Goal: Task Accomplishment & Management: Complete application form

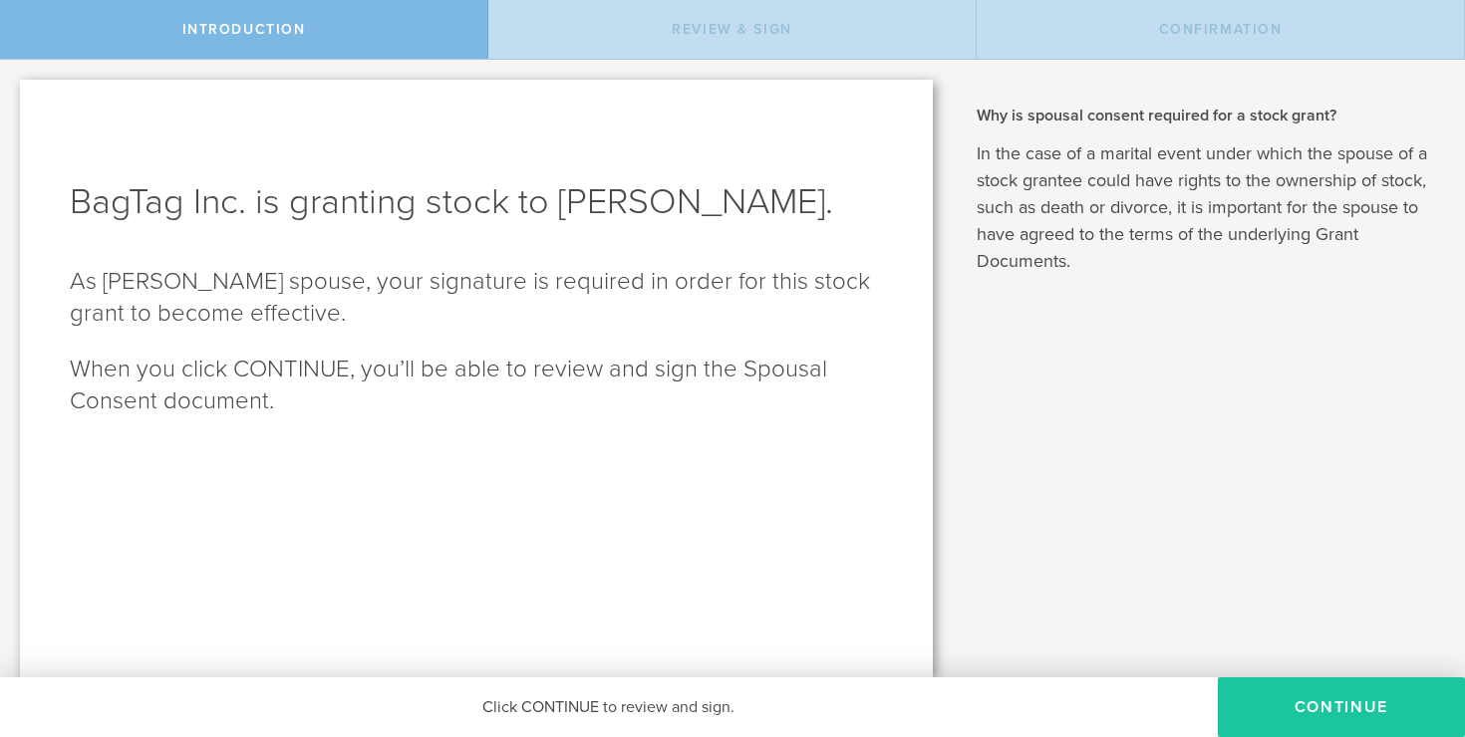
click at [1306, 695] on button "CONTINUE" at bounding box center [1341, 708] width 247 height 60
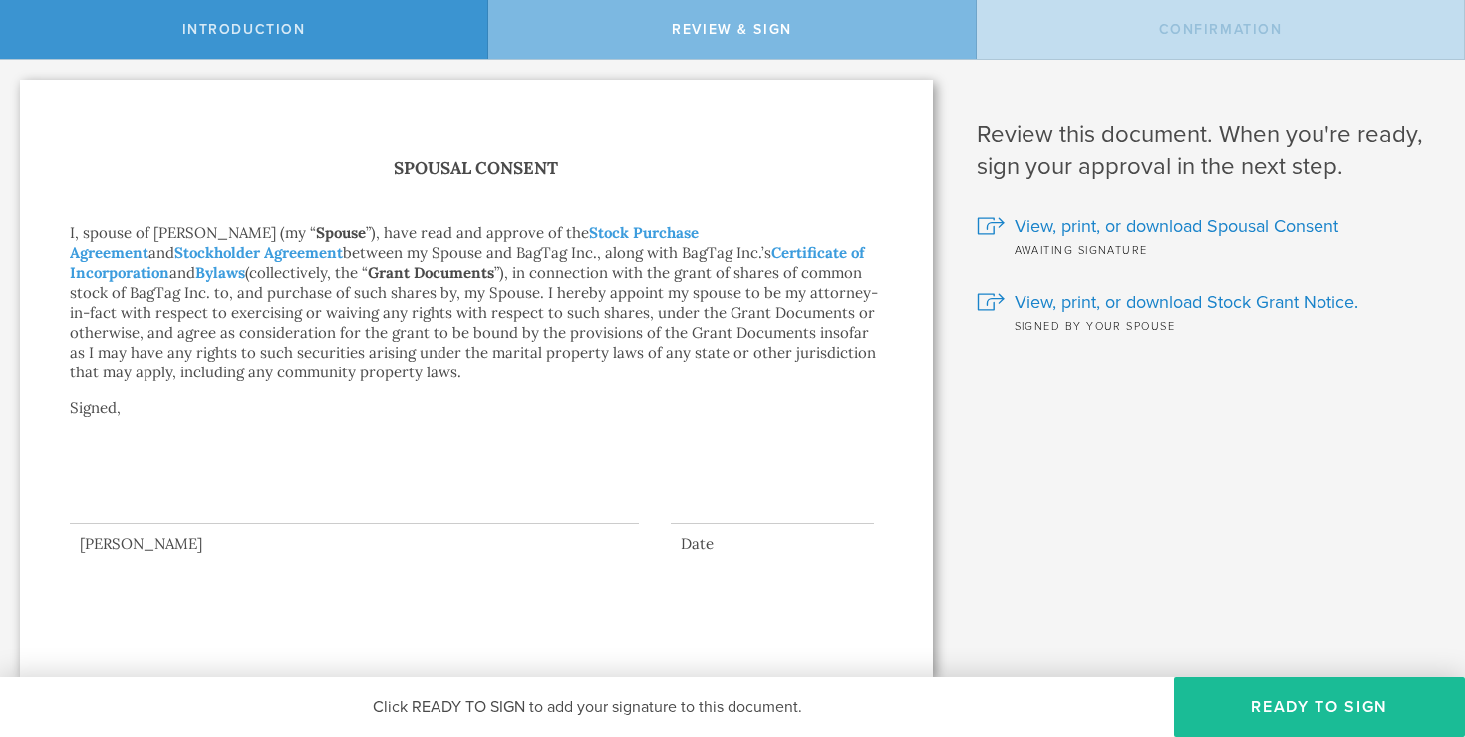
click at [124, 474] on div at bounding box center [354, 484] width 569 height 80
click at [1270, 709] on button "Ready to Sign" at bounding box center [1319, 708] width 291 height 60
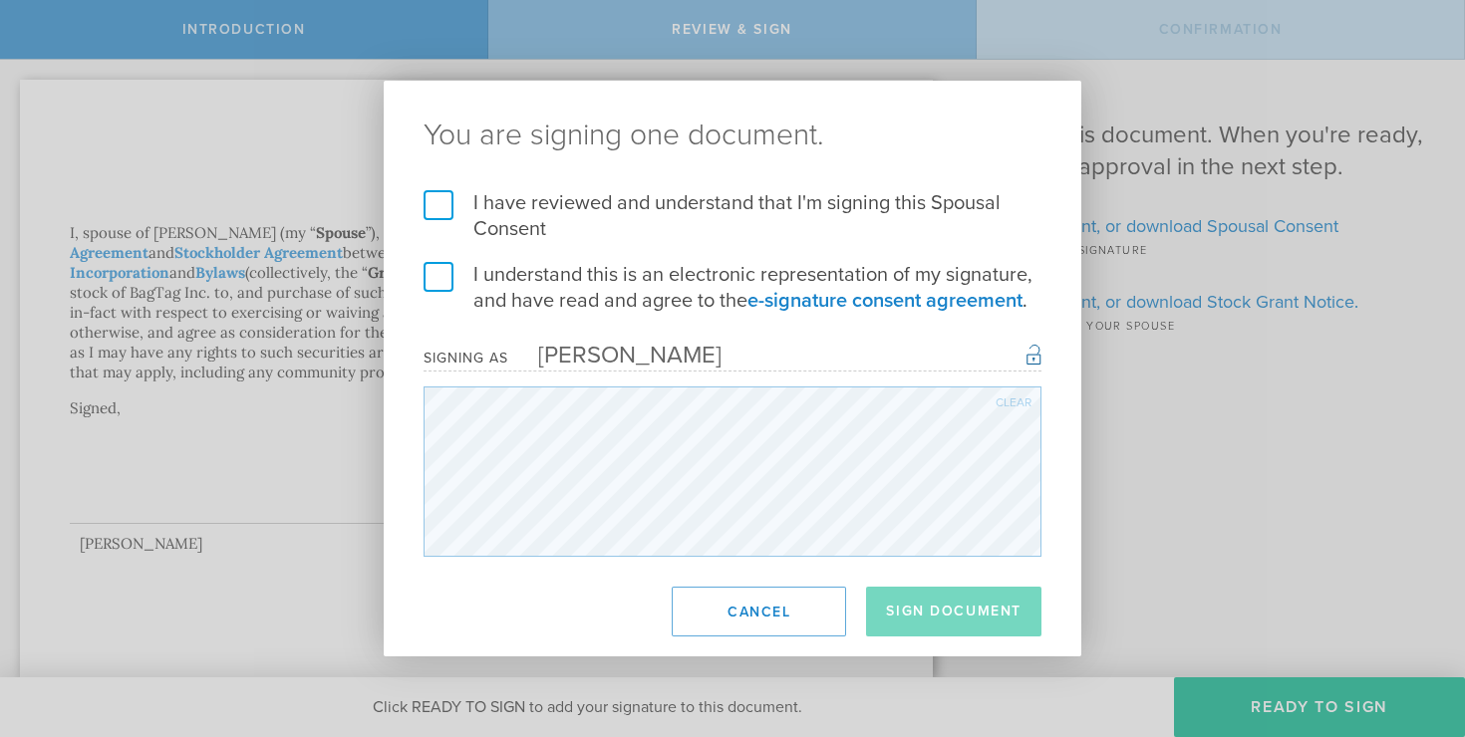
click at [642, 362] on div "[PERSON_NAME]" at bounding box center [614, 355] width 213 height 29
click at [448, 202] on label "I have reviewed and understand that I'm signing this Spousal Consent" at bounding box center [732, 216] width 618 height 52
click at [0, 0] on input "I have reviewed and understand that I'm signing this Spousal Consent" at bounding box center [0, 0] width 0 height 0
click at [449, 265] on label "I understand this is an electronic representation of my signature, and have rea…" at bounding box center [732, 288] width 618 height 52
click at [0, 0] on input "I understand this is an electronic representation of my signature, and have rea…" at bounding box center [0, 0] width 0 height 0
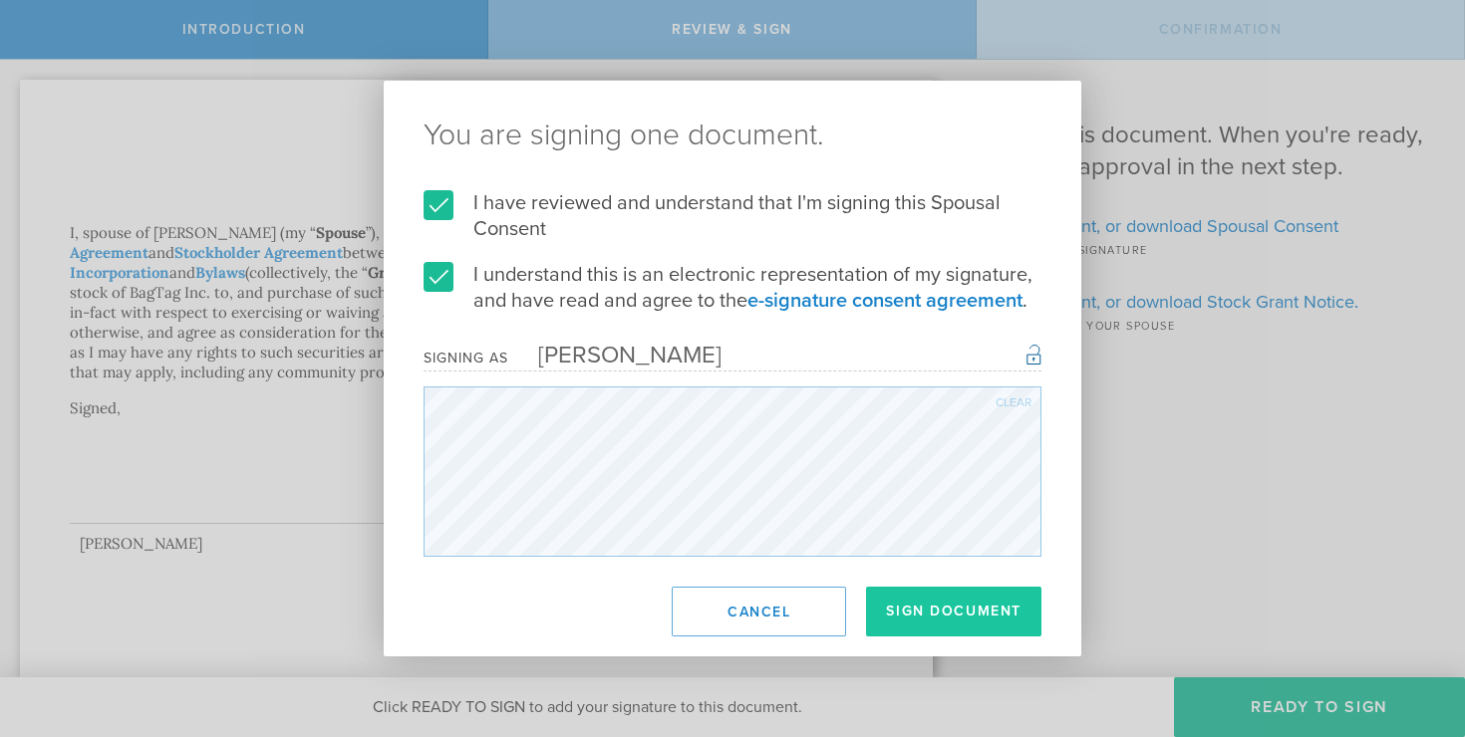
click at [941, 624] on button "Sign Document" at bounding box center [953, 612] width 175 height 50
